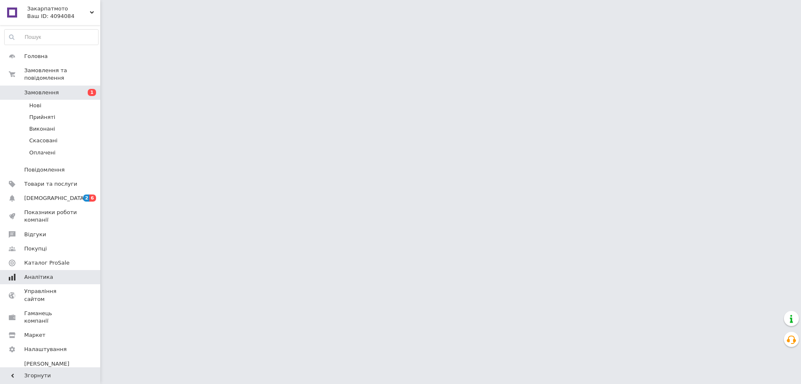
click at [45, 191] on link "Сповіщення 2 6" at bounding box center [51, 198] width 103 height 14
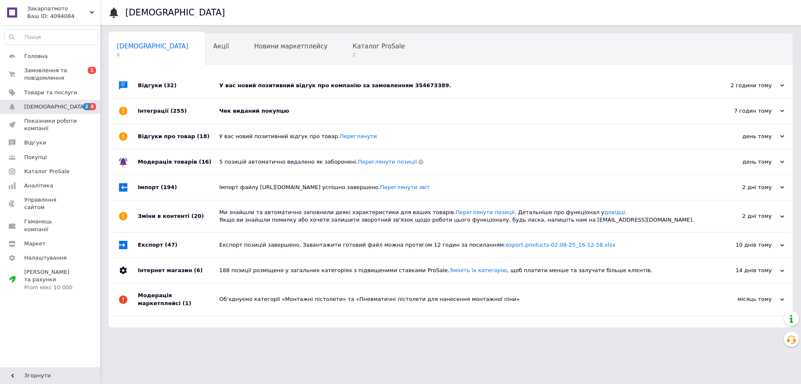
click at [247, 115] on div "Чек виданий покупцю" at bounding box center [459, 111] width 481 height 8
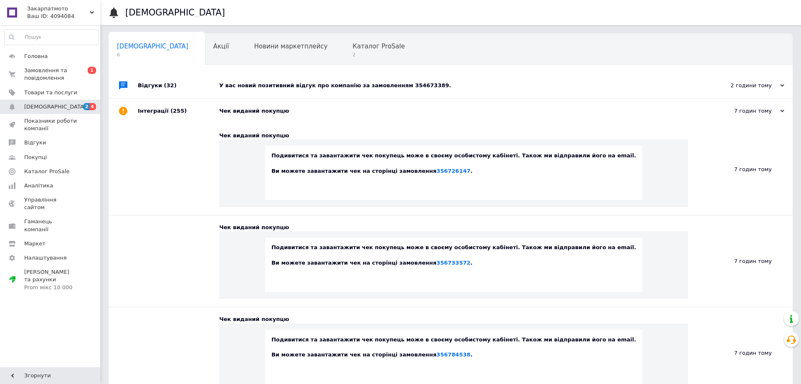
click at [251, 83] on div "У вас новий позитивний відгук про компанію за замовленням 354673389." at bounding box center [459, 86] width 481 height 8
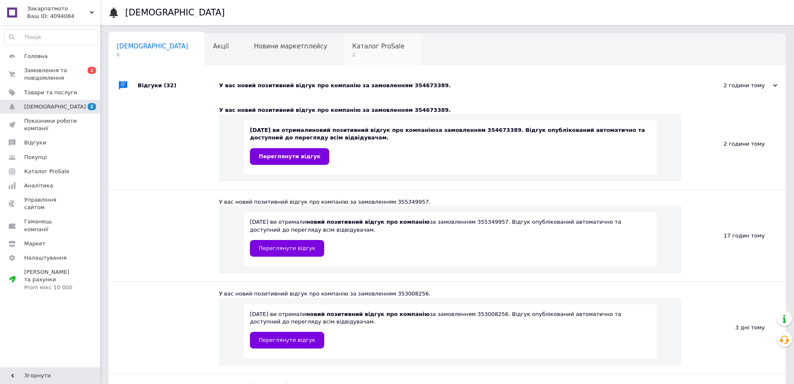
click at [352, 53] on span "2" at bounding box center [378, 55] width 52 height 6
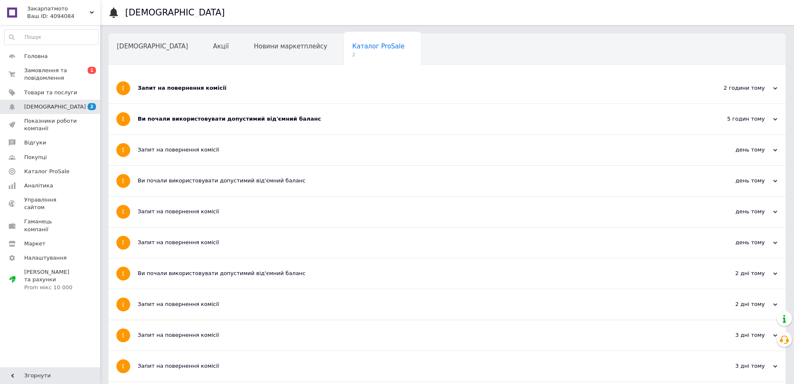
click at [202, 119] on div "Ви почали використовувати допустимий від'ємний баланс" at bounding box center [416, 119] width 556 height 8
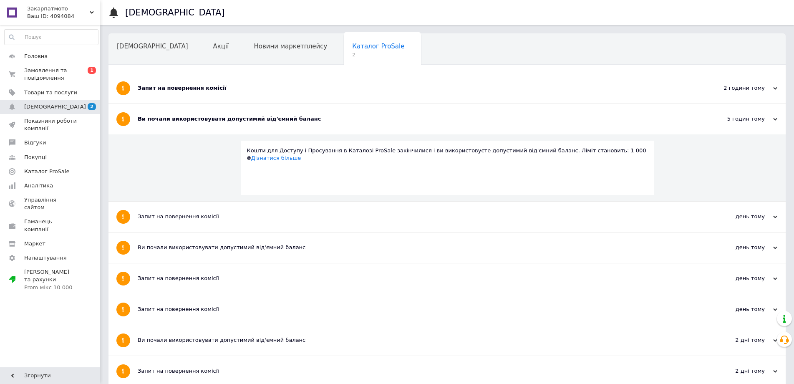
click at [190, 88] on div "Запит на повернення комісії" at bounding box center [416, 88] width 556 height 8
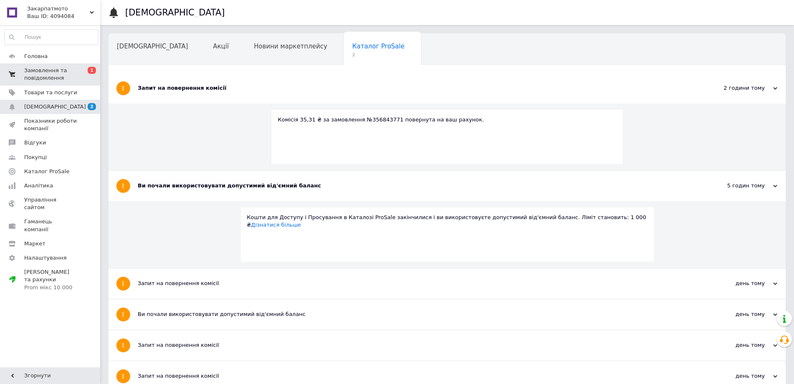
click at [62, 76] on span "Замовлення та повідомлення" at bounding box center [50, 74] width 53 height 15
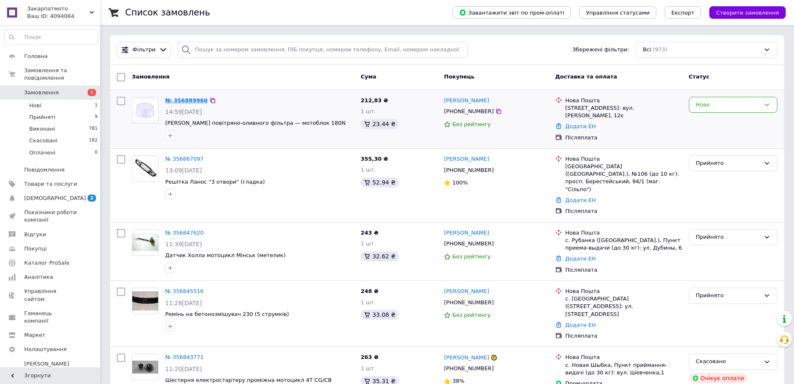
click at [190, 97] on link "№ 356889960" at bounding box center [186, 100] width 43 height 6
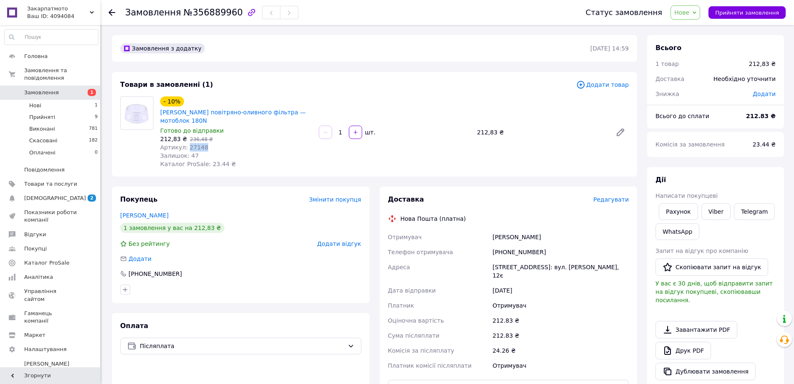
drag, startPoint x: 207, startPoint y: 149, endPoint x: 186, endPoint y: 145, distance: 20.9
click at [186, 145] on div "Артикул: 27148" at bounding box center [236, 147] width 152 height 8
copy span "27148"
click at [56, 180] on span "Товари та послуги" at bounding box center [50, 184] width 53 height 8
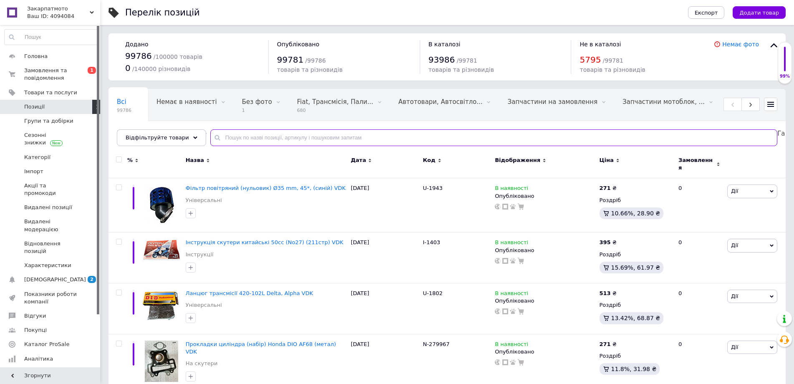
click at [245, 140] on input "text" at bounding box center [493, 137] width 567 height 17
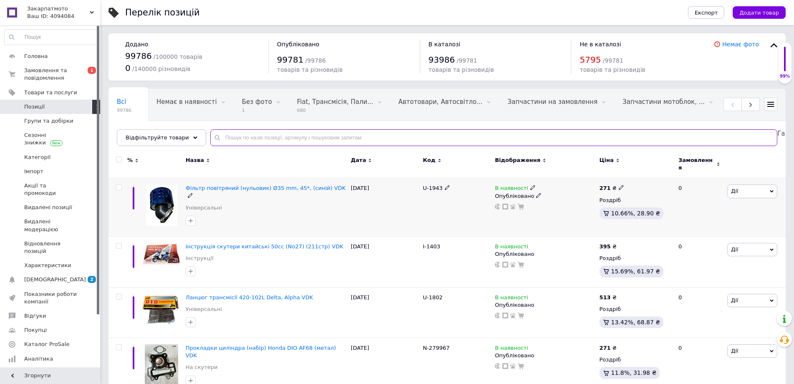
paste input "27148"
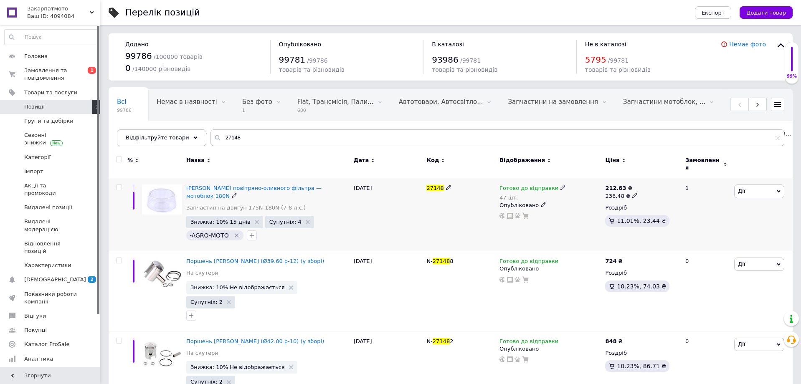
click at [747, 184] on span "Дії" at bounding box center [759, 190] width 50 height 13
click at [711, 323] on li "Видалити" at bounding box center [728, 325] width 111 height 12
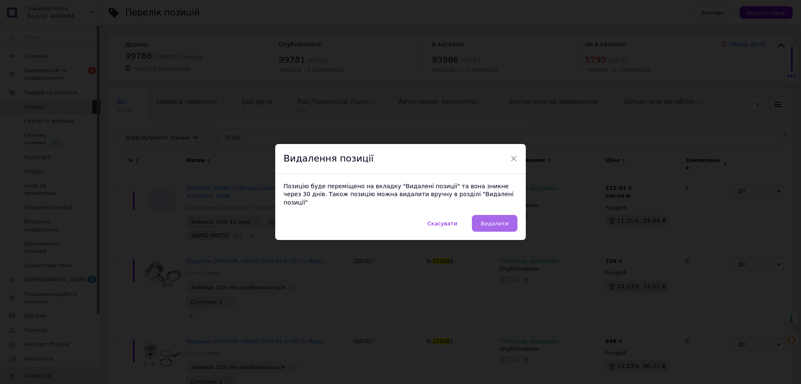
click at [498, 220] on span "Видалити" at bounding box center [494, 223] width 28 height 6
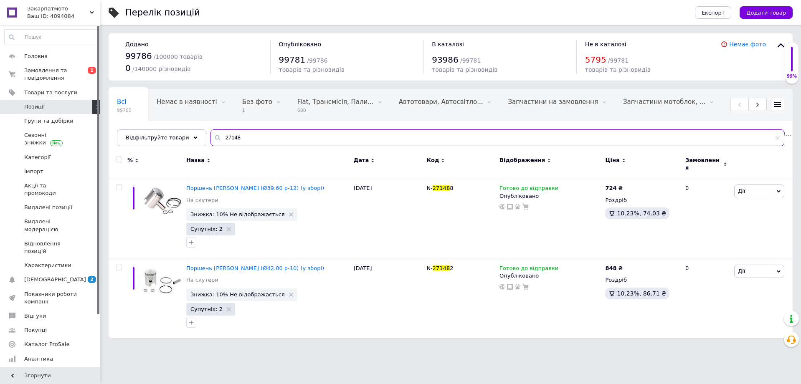
drag, startPoint x: 249, startPoint y: 137, endPoint x: 196, endPoint y: 131, distance: 53.3
click at [196, 131] on div "Всі 99785 Немає в наявності 0 Видалити Редагувати Без фото 1 Видалити Редагуват…" at bounding box center [451, 117] width 684 height 57
paste input "text"
click at [229, 138] on input "27148" at bounding box center [496, 137] width 573 height 17
click at [229, 134] on input "27148" at bounding box center [496, 137] width 573 height 17
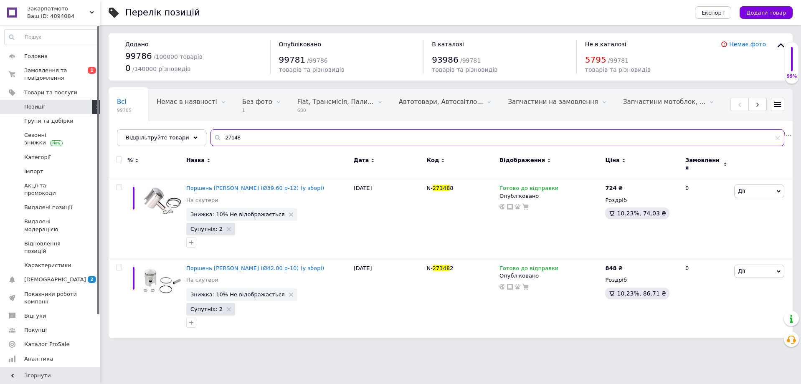
click at [229, 135] on input "27148" at bounding box center [496, 137] width 573 height 17
click at [231, 133] on input "27148" at bounding box center [496, 137] width 573 height 17
click at [224, 138] on input "27148" at bounding box center [496, 137] width 573 height 17
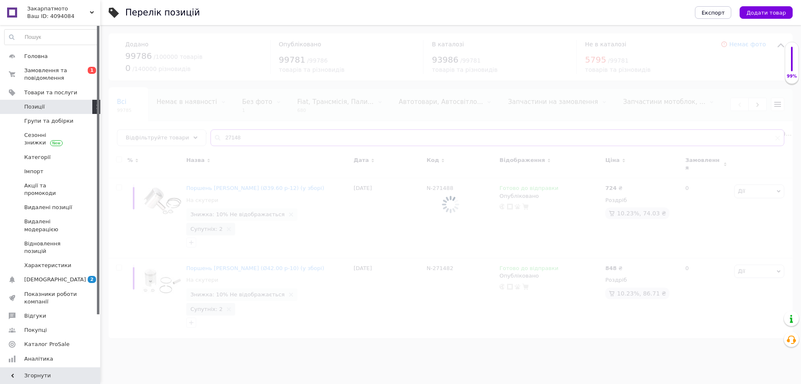
type input "27148"
